Goal: Navigation & Orientation: Find specific page/section

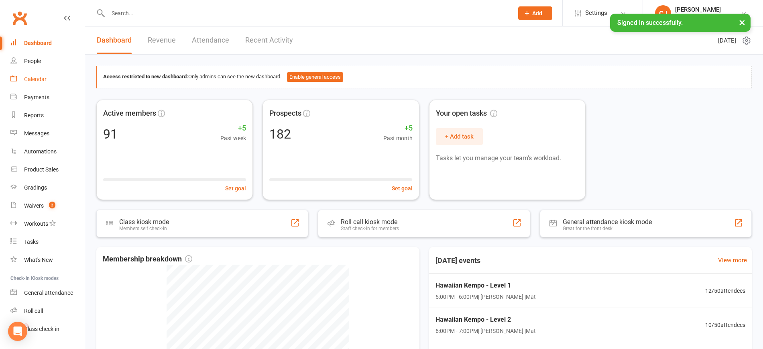
click at [37, 82] on div "Calendar" at bounding box center [35, 79] width 22 height 6
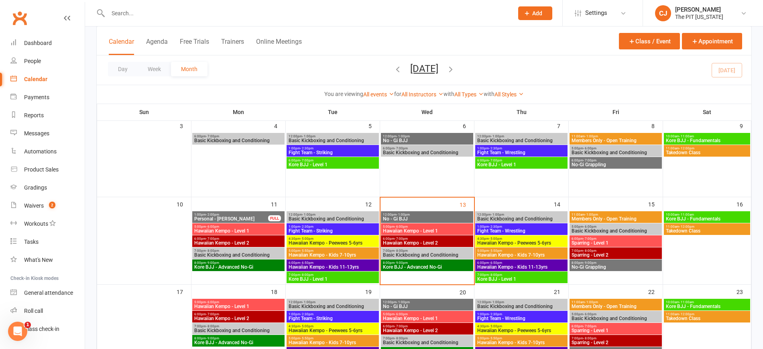
scroll to position [140, 0]
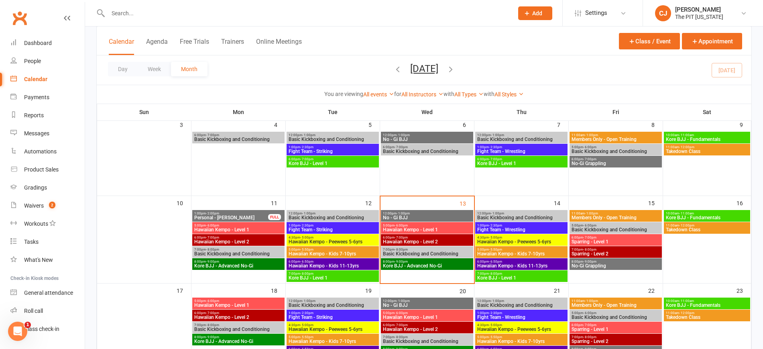
click at [408, 227] on span "Hawaiian Kempo - Level 1" at bounding box center [426, 229] width 89 height 5
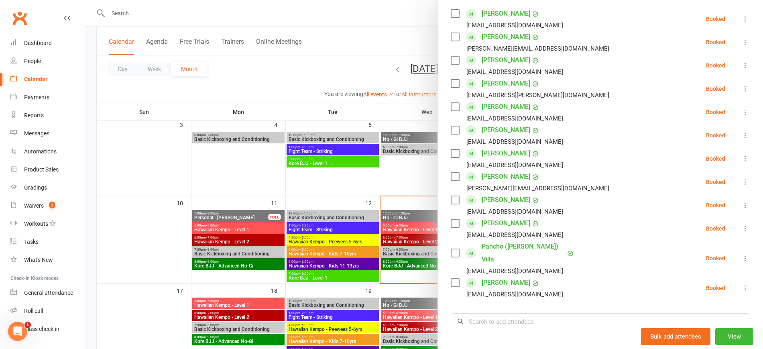
scroll to position [142, 0]
click at [399, 239] on div at bounding box center [424, 174] width 678 height 349
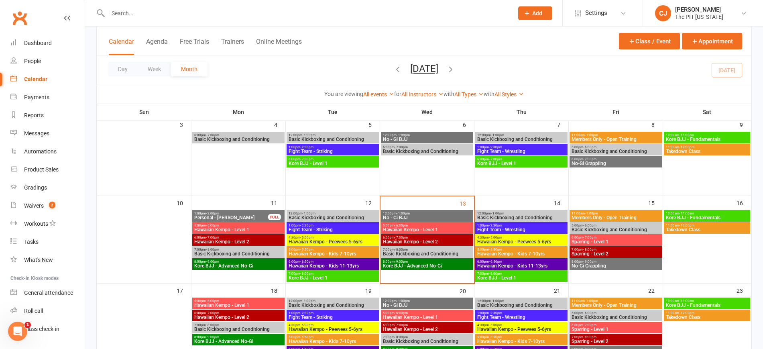
click at [399, 239] on span "Hawaiian Kempo - Level 2" at bounding box center [426, 241] width 89 height 5
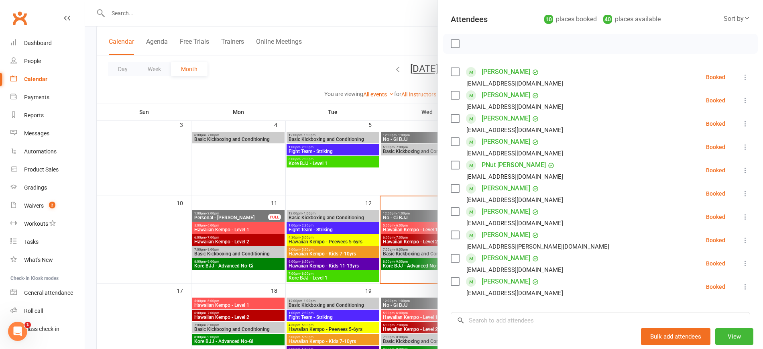
scroll to position [84, 0]
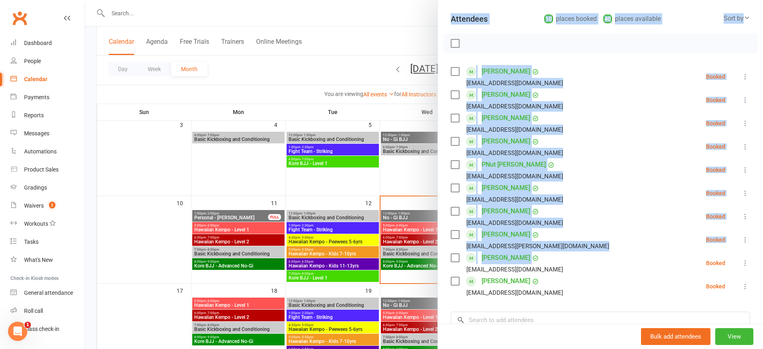
drag, startPoint x: 446, startPoint y: 266, endPoint x: 415, endPoint y: 254, distance: 33.2
click at [415, 0] on div "Hawaiian Kempo - Level 2 Class kiosk mode Roll call 6:00 PM - 7:00 PM, [DATE] w…" at bounding box center [424, 0] width 678 height 0
click at [415, 254] on div at bounding box center [424, 174] width 678 height 349
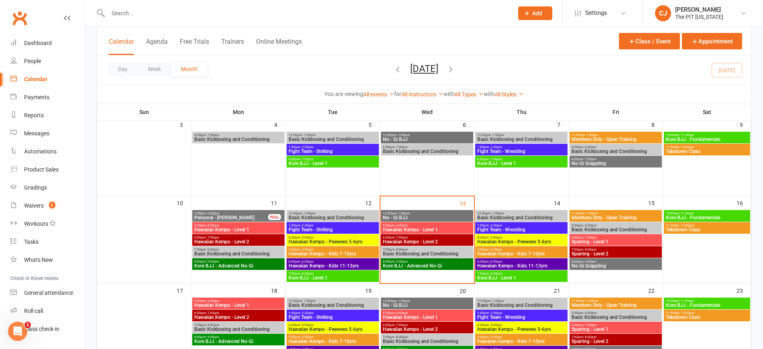
click at [410, 253] on span "Basic Kickboxing and Conditioning" at bounding box center [426, 253] width 89 height 5
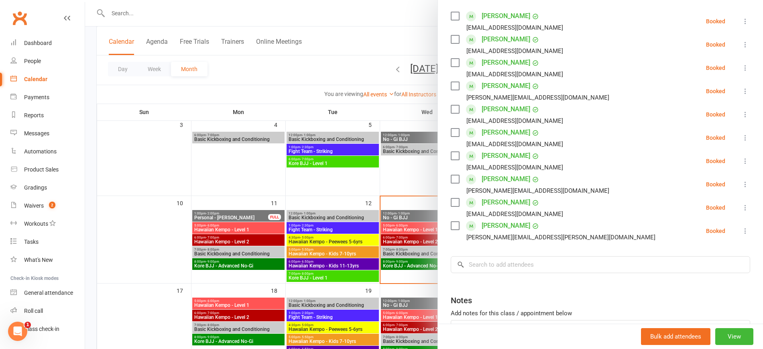
scroll to position [152, 0]
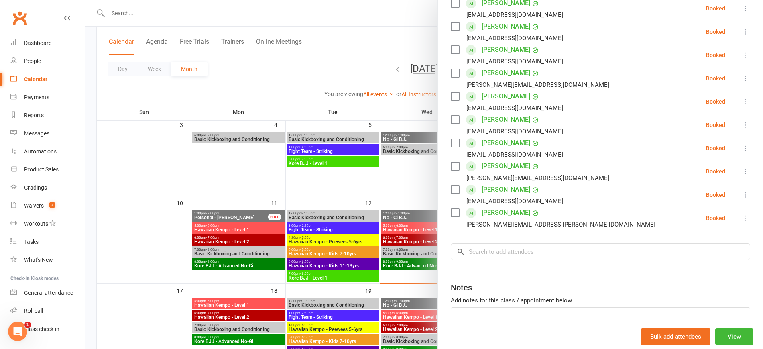
click at [419, 264] on div at bounding box center [424, 174] width 678 height 349
